Goal: Find specific page/section: Find specific page/section

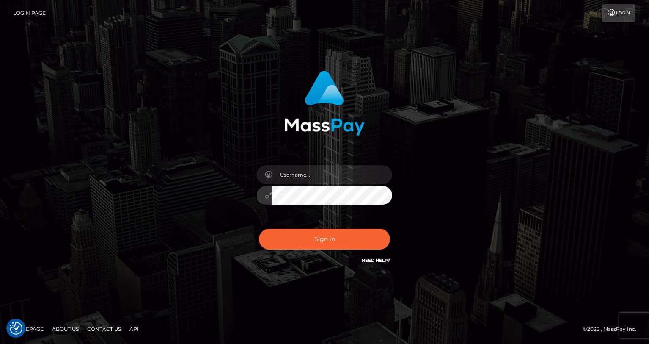
click at [310, 184] on div at bounding box center [325, 191] width 148 height 65
click at [312, 180] on input "text" at bounding box center [332, 174] width 120 height 19
type input "oli.fanvue"
click at [331, 180] on input "text" at bounding box center [332, 174] width 120 height 19
type input "oli.fanvue"
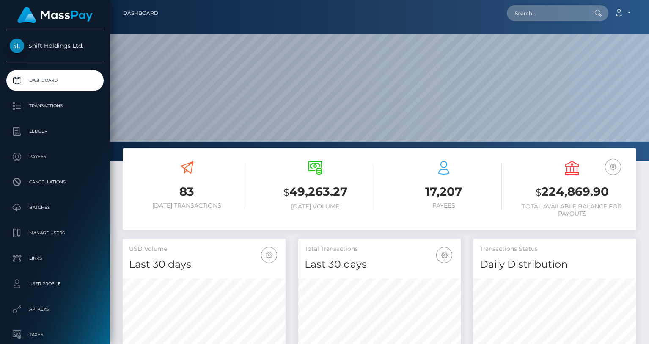
scroll to position [150, 163]
click at [565, 14] on input "text" at bounding box center [547, 13] width 80 height 16
paste input "millionaichicks@gmail.com"
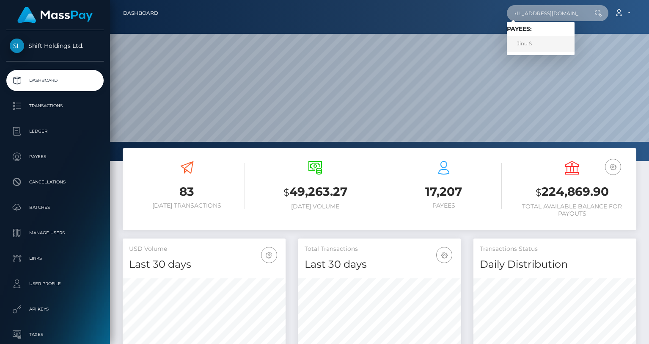
type input "millionaichicks@gmail.com"
click at [549, 40] on link "Jinu S" at bounding box center [541, 44] width 68 height 16
